Goal: Information Seeking & Learning: Learn about a topic

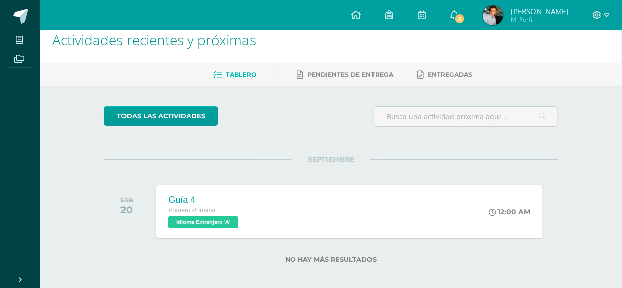
scroll to position [20, 0]
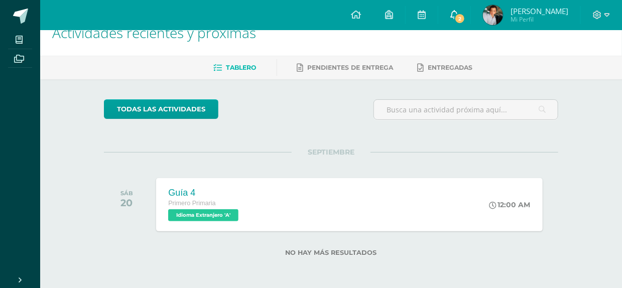
click at [460, 11] on link "2" at bounding box center [454, 15] width 32 height 30
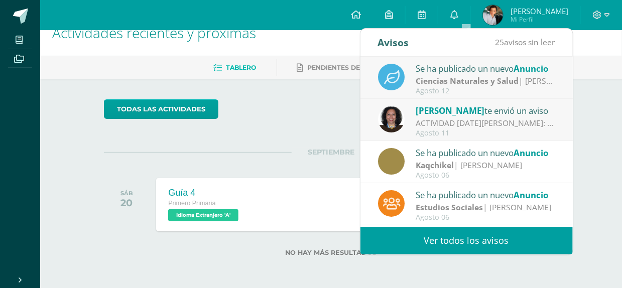
click at [503, 81] on strong "Ciencias Naturales y Salud" at bounding box center [467, 80] width 103 height 11
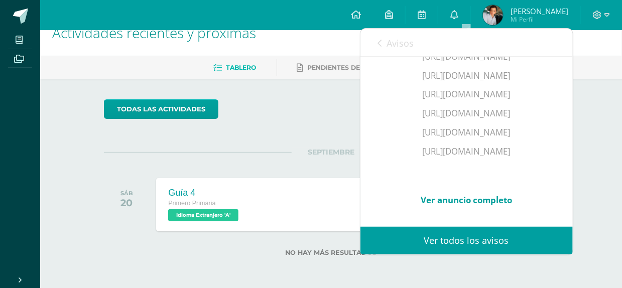
scroll to position [274, 0]
click at [375, 40] on div "Avisos 24 avisos sin leer Avisos" at bounding box center [467, 43] width 212 height 28
click at [378, 40] on icon at bounding box center [380, 43] width 4 height 8
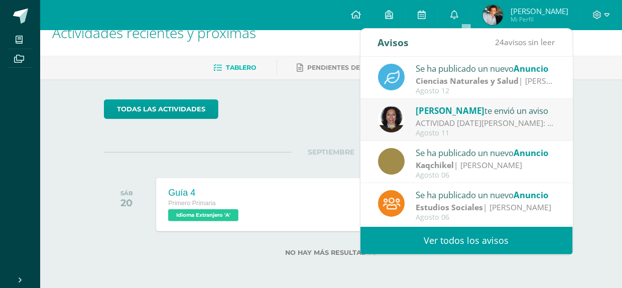
click at [484, 124] on div "ACTIVIDAD [DATE][PERSON_NAME]: Papitos buenos días. Es un gusto saludarlos. Les…" at bounding box center [486, 124] width 140 height 12
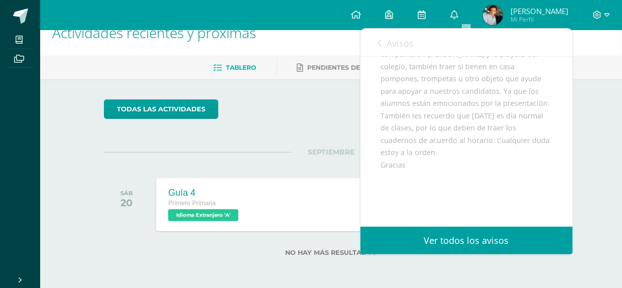
scroll to position [100, 0]
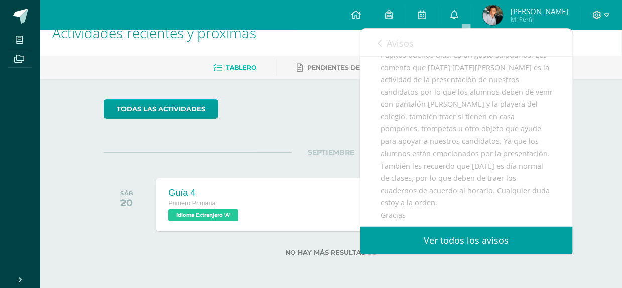
click at [383, 40] on link "Avisos" at bounding box center [396, 43] width 36 height 29
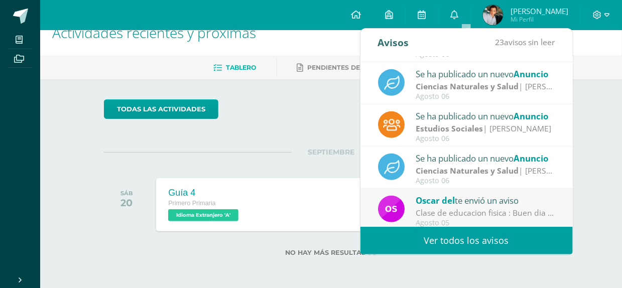
scroll to position [167, 0]
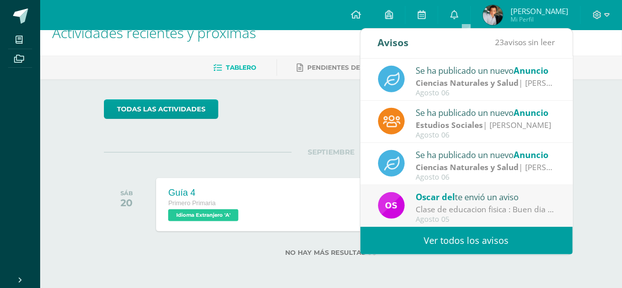
click at [490, 238] on link "Ver todos los avisos" at bounding box center [467, 241] width 212 height 28
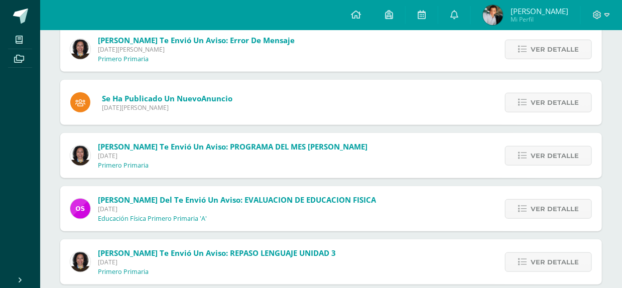
scroll to position [251, 0]
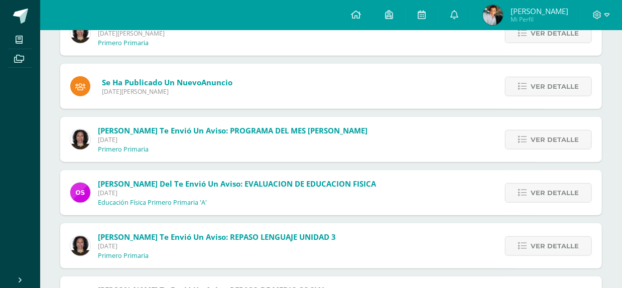
click at [329, 131] on span "[PERSON_NAME] te envió un aviso: PROGRAMA DEL MES [PERSON_NAME]" at bounding box center [233, 131] width 270 height 10
drag, startPoint x: 154, startPoint y: 149, endPoint x: 163, endPoint y: 142, distance: 11.1
click at [154, 148] on span "[PERSON_NAME] te envió un aviso: PROGRAMA DEL MES [PERSON_NAME] [DATE] Primero …" at bounding box center [233, 140] width 270 height 28
drag, startPoint x: 185, startPoint y: 128, endPoint x: 220, endPoint y: 127, distance: 34.7
click at [187, 128] on span "[PERSON_NAME] te envió un aviso: PROGRAMA DEL MES [PERSON_NAME]" at bounding box center [233, 131] width 270 height 10
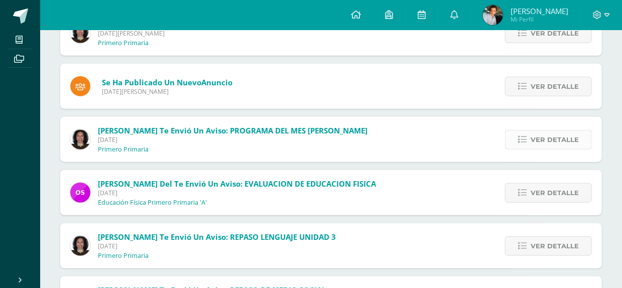
click at [525, 131] on link "Ver detalle" at bounding box center [548, 140] width 87 height 20
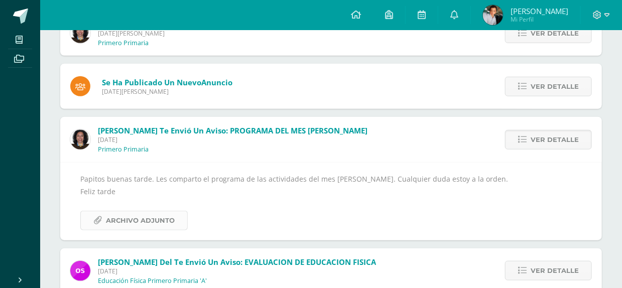
click at [146, 217] on span "Archivo Adjunto" at bounding box center [140, 220] width 69 height 19
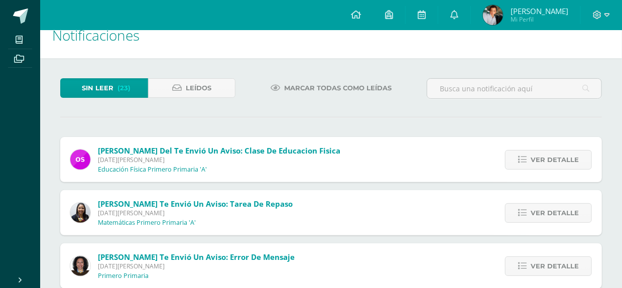
scroll to position [0, 0]
